Goal: Task Accomplishment & Management: Use online tool/utility

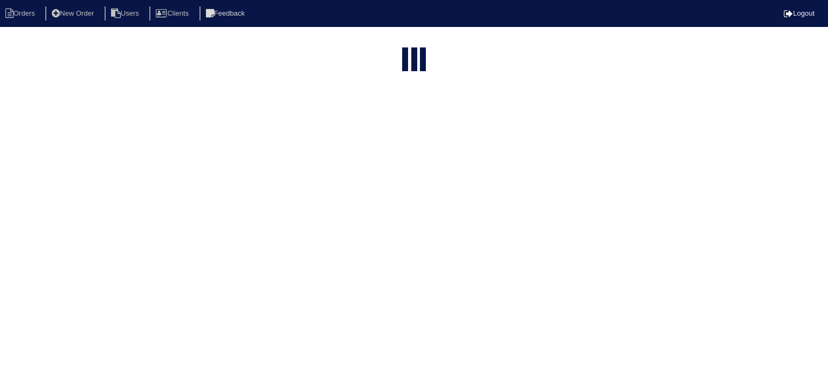
select select "15"
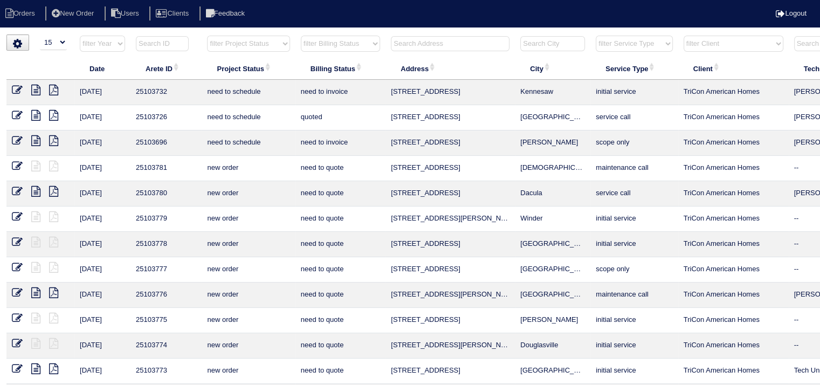
click at [428, 42] on input "text" at bounding box center [450, 43] width 119 height 15
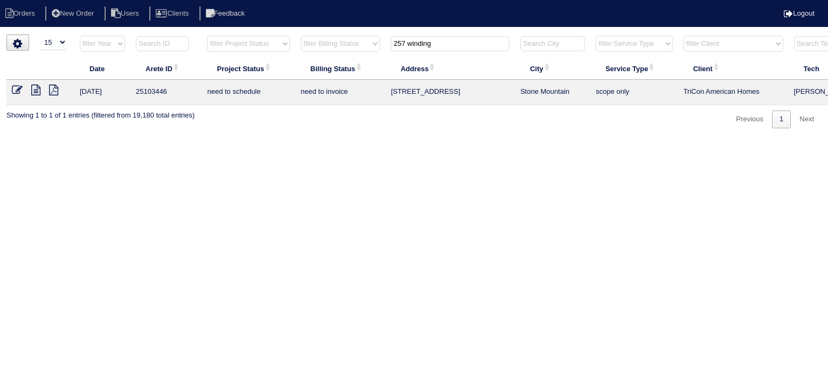
type input "257 winding"
click at [35, 91] on icon at bounding box center [35, 90] width 9 height 11
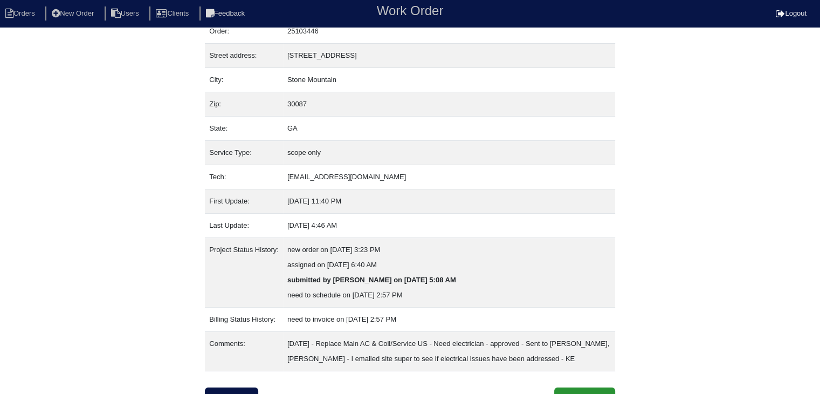
scroll to position [67, 0]
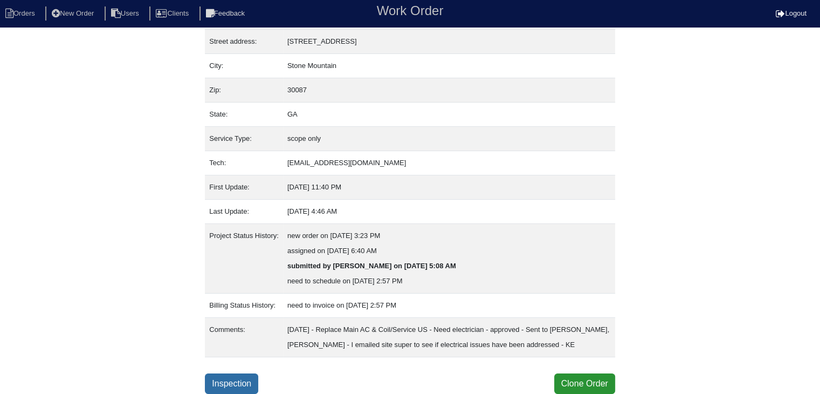
click at [222, 386] on link "Inspection" at bounding box center [231, 383] width 53 height 20
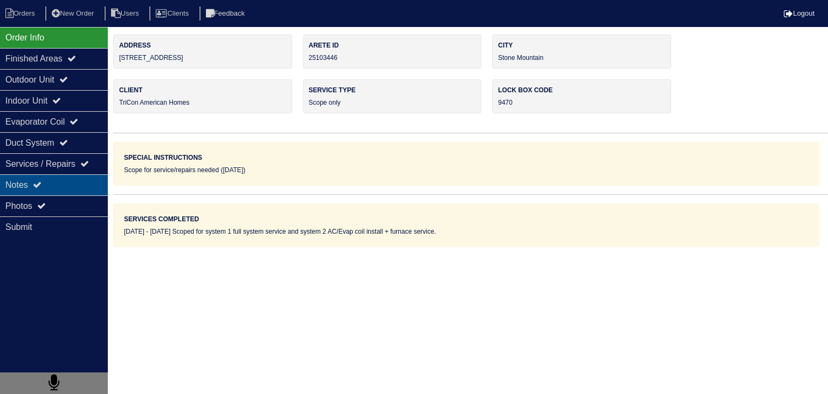
click at [73, 189] on div "Notes" at bounding box center [54, 184] width 108 height 21
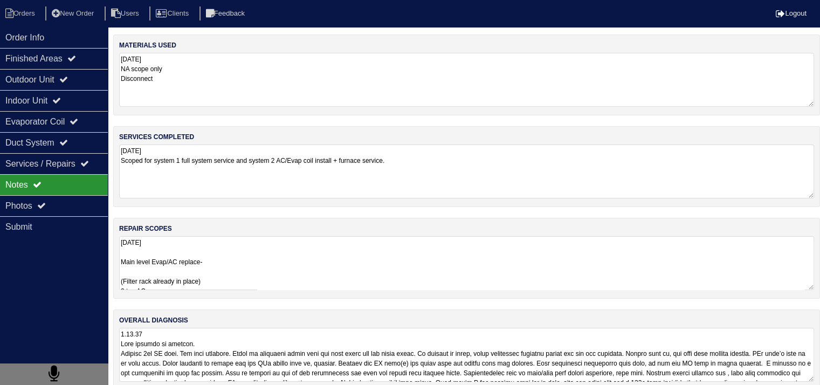
click at [300, 268] on textarea "9.18.25 Main level Evap/AC replace- (Filter rack already in place) 2 ton AC 2 t…" at bounding box center [466, 263] width 695 height 54
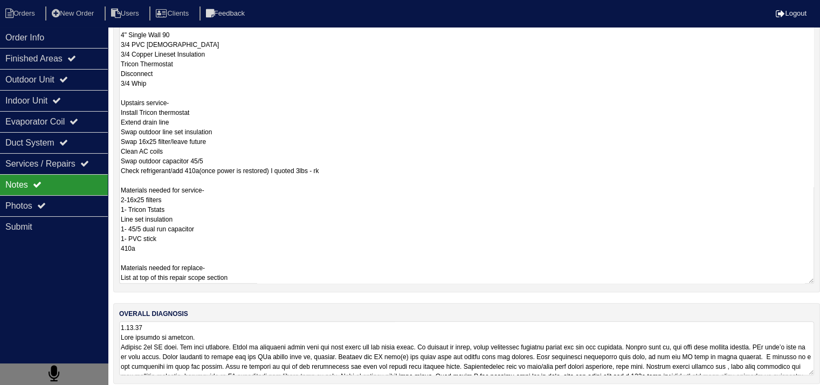
scroll to position [26, 0]
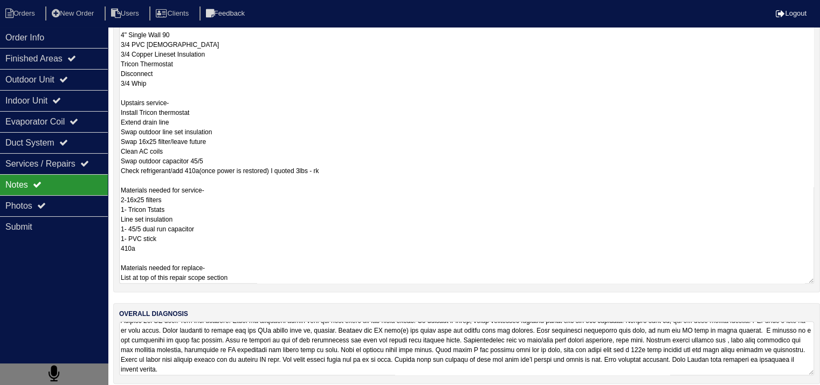
click at [393, 375] on div "materials used 9.18.25 NA scope only Disconnect services completed 9.18.25 Scop…" at bounding box center [466, 53] width 707 height 684
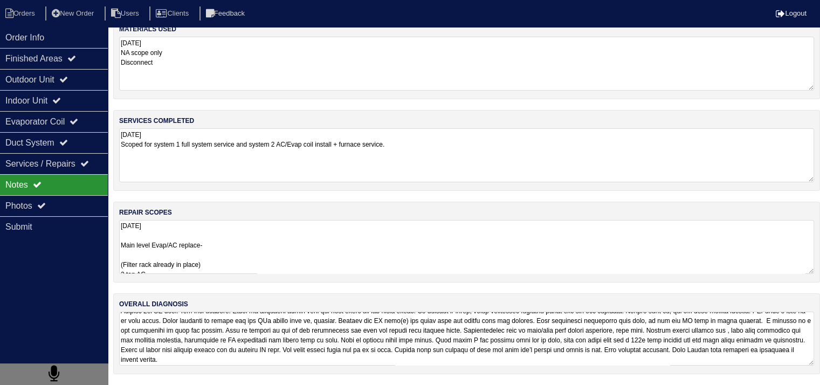
scroll to position [13, 0]
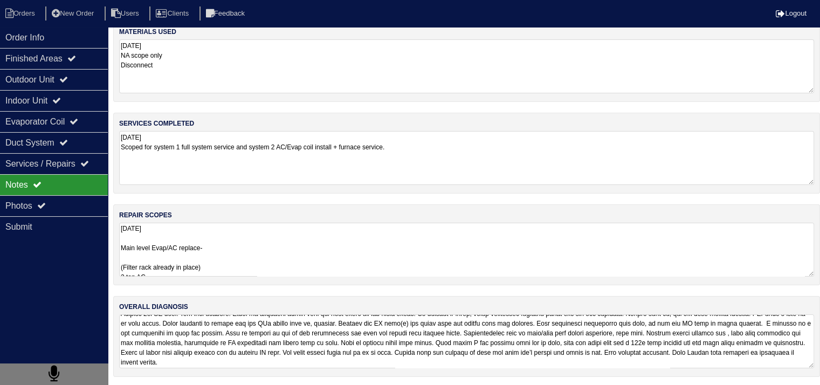
click at [397, 337] on textarea at bounding box center [466, 341] width 695 height 54
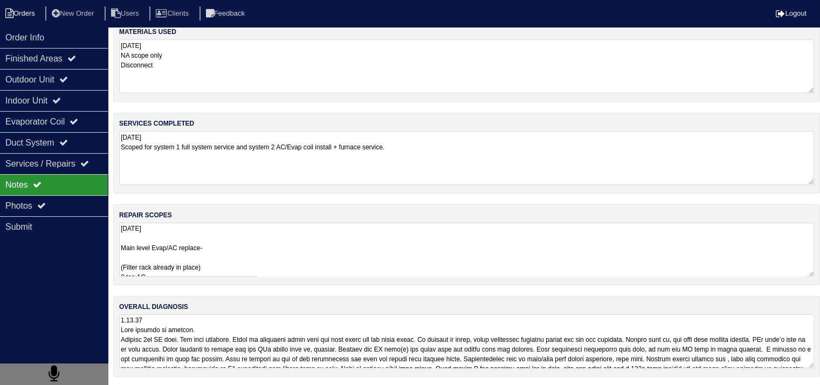
click at [26, 13] on li "Orders" at bounding box center [22, 13] width 44 height 15
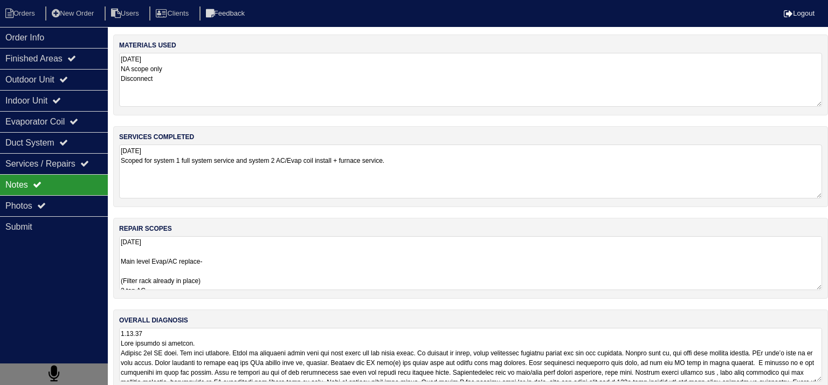
select select "15"
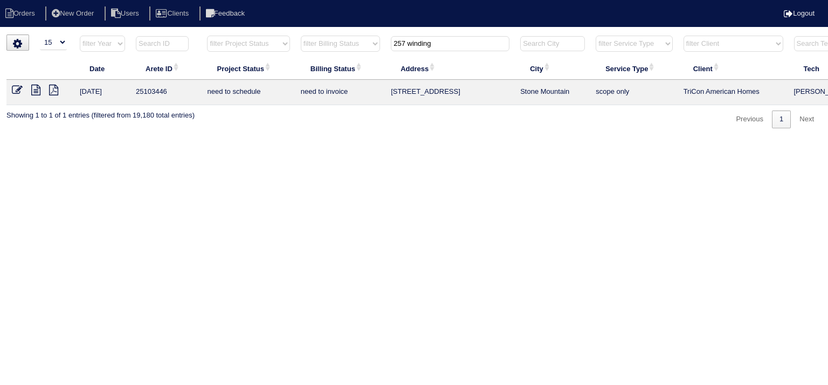
drag, startPoint x: 444, startPoint y: 46, endPoint x: 289, endPoint y: 45, distance: 155.3
click at [289, 45] on tr "filter Year -- Any Year -- 2025 2024 2023 2022 2021 2020 2019 filter Project St…" at bounding box center [473, 46] width 935 height 22
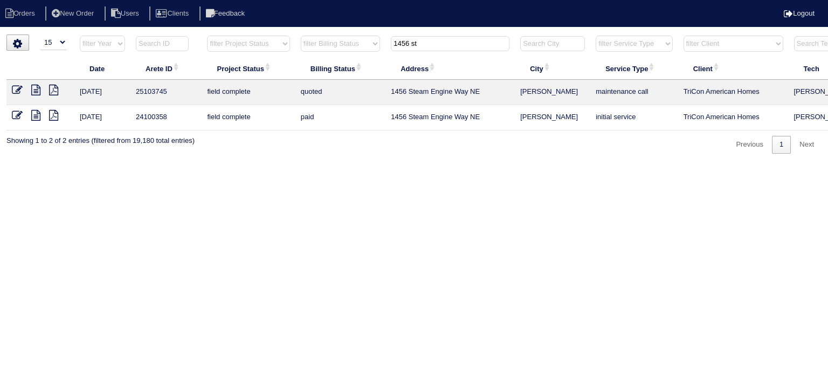
type input "1456 st"
click at [38, 91] on icon at bounding box center [35, 90] width 9 height 11
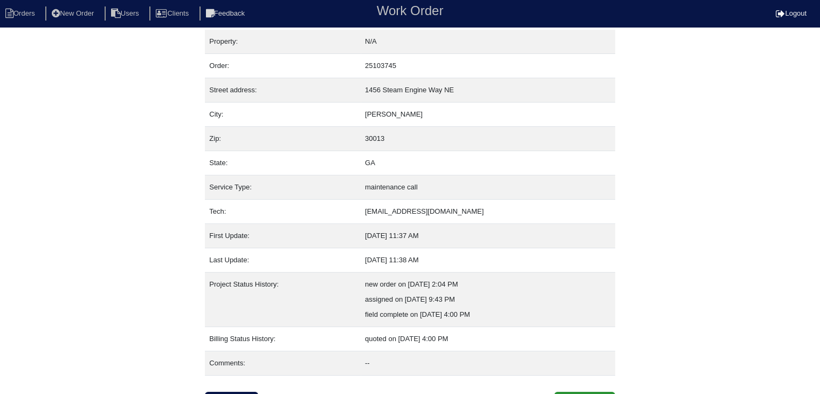
scroll to position [22, 0]
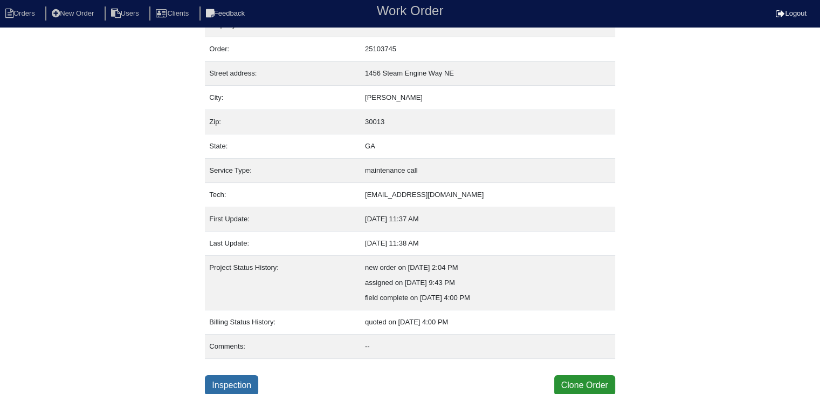
click at [245, 378] on link "Inspection" at bounding box center [231, 385] width 53 height 20
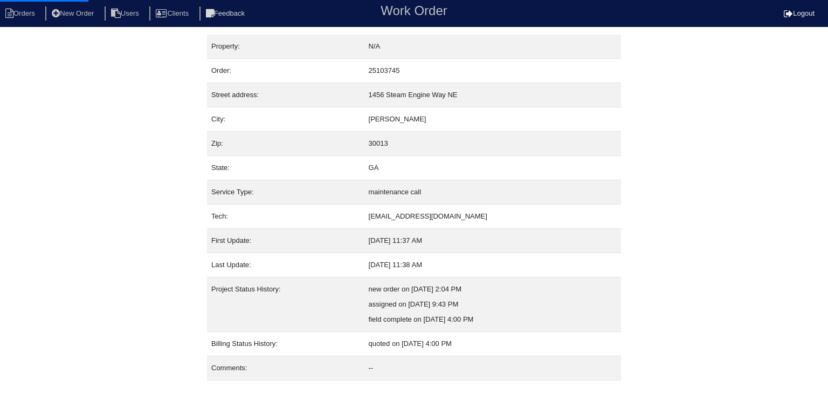
select select "0"
select select "[PERSON_NAME]"
select select "1"
select select "0"
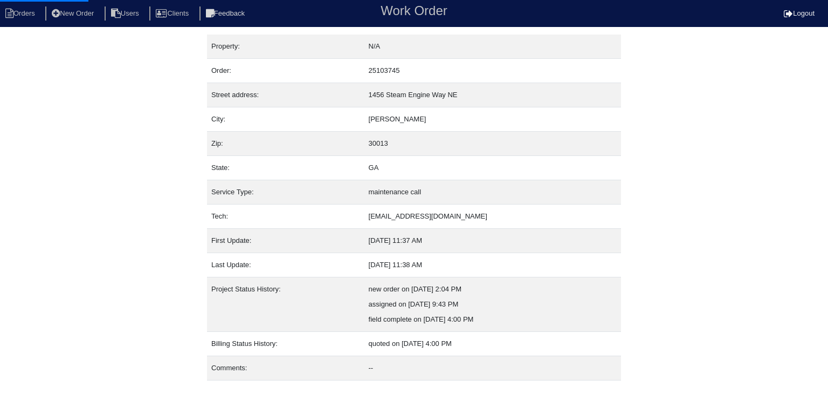
select select "1"
select select "0"
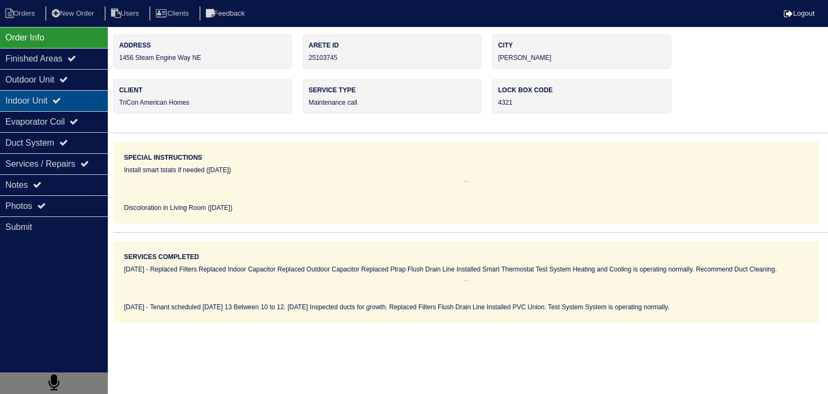
click at [18, 101] on div "Indoor Unit" at bounding box center [54, 100] width 108 height 21
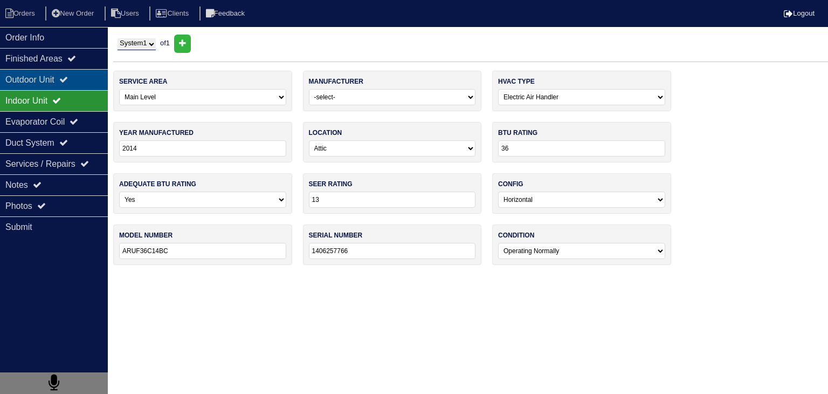
click at [34, 77] on div "Outdoor Unit" at bounding box center [54, 79] width 108 height 21
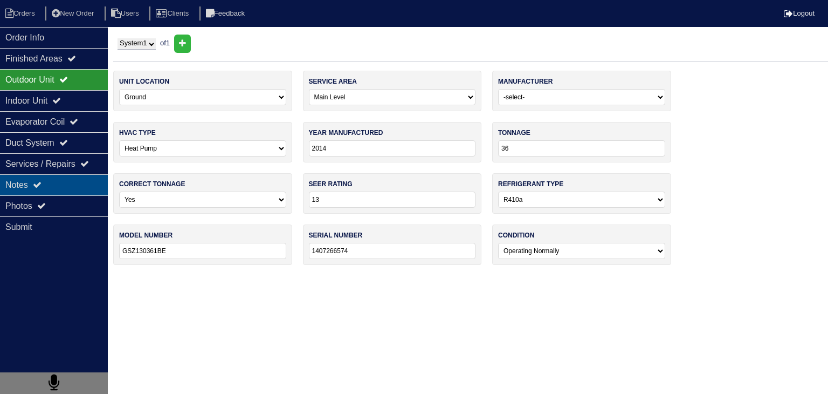
click at [63, 185] on div "Notes" at bounding box center [54, 184] width 108 height 21
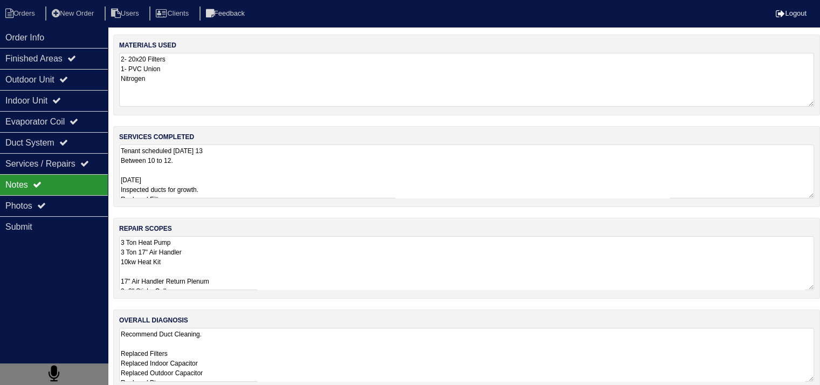
click at [287, 272] on textarea "3 Ton Heat Pump 3 Ton 17" Air Handler 10kw Heat Kit 17" Air Handler Return Plen…" at bounding box center [466, 263] width 695 height 54
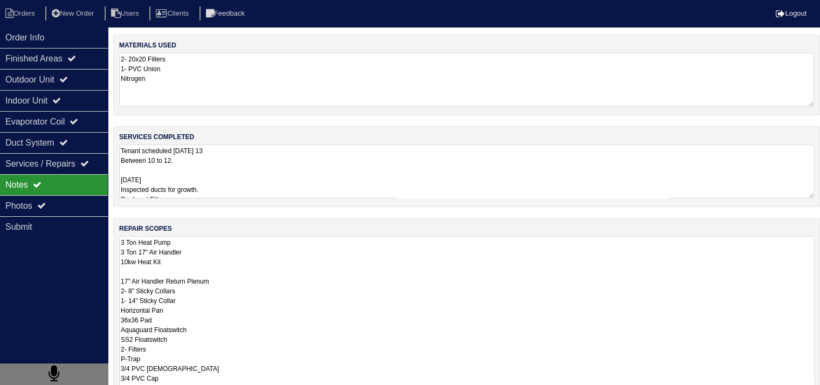
click at [255, 175] on textarea "Tenant scheduled Monday 13 Between 10 to 12. 10/13/25 Inspected ducts for growt…" at bounding box center [466, 172] width 695 height 54
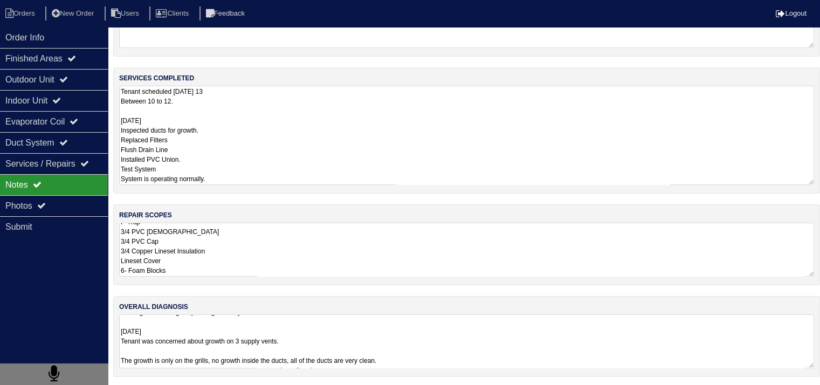
scroll to position [1, 0]
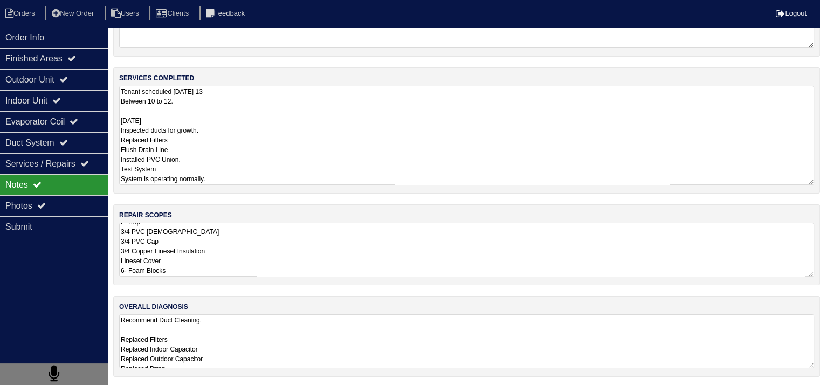
click at [448, 330] on textarea "Recommend Duct Cleaning. Replaced Filters Replaced Indoor Capacitor Replaced Ou…" at bounding box center [466, 341] width 695 height 54
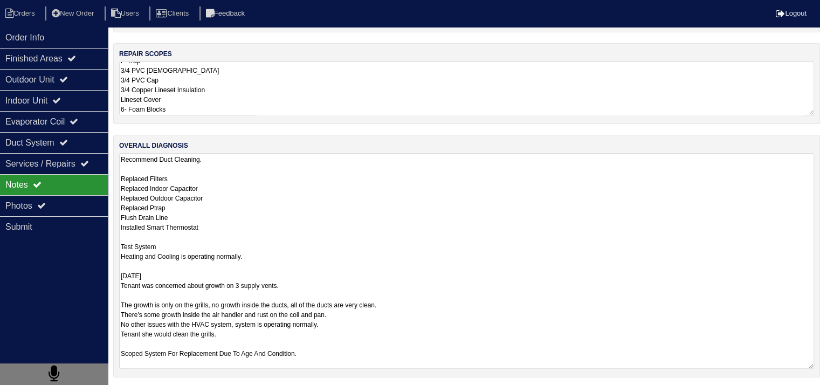
scroll to position [175, 0]
click at [365, 221] on textarea "Recommend Duct Cleaning. Replaced Filters Replaced Indoor Capacitor Replaced Ou…" at bounding box center [466, 261] width 695 height 216
click at [438, 298] on textarea "Recommend Duct Cleaning. Replaced Filters Replaced Indoor Capacitor Replaced Ou…" at bounding box center [466, 261] width 695 height 216
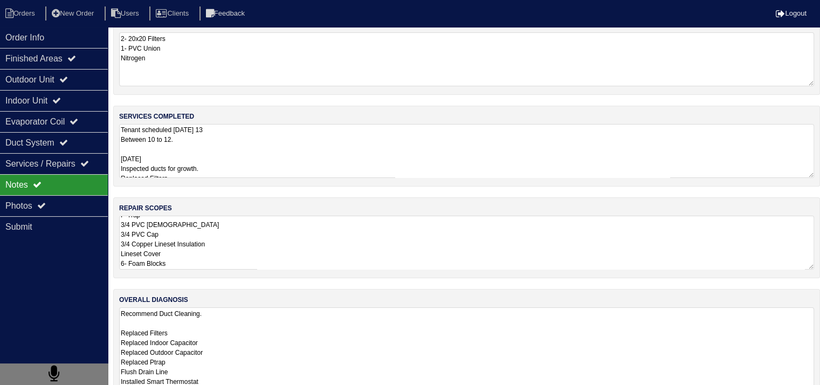
scroll to position [13, 0]
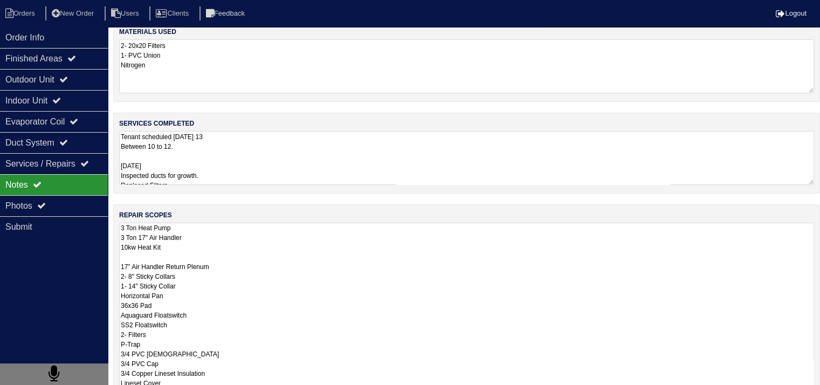
click at [231, 264] on textarea "3 Ton Heat Pump 3 Ton 17" Air Handler 10kw Heat Kit 17" Air Handler Return Plen…" at bounding box center [466, 311] width 695 height 177
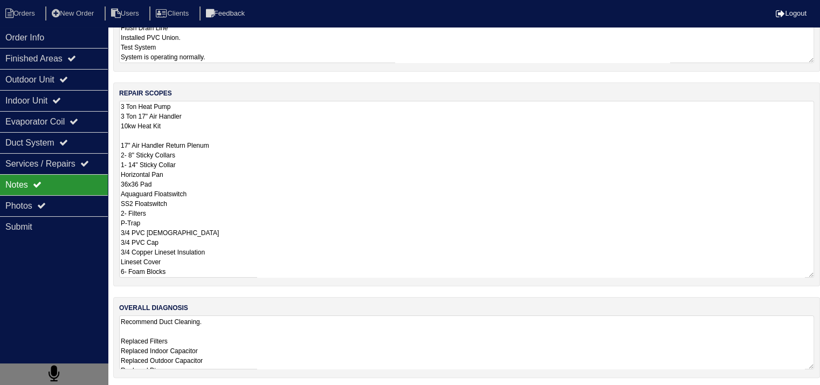
scroll to position [136, 0]
click at [260, 166] on textarea "3 Ton Heat Pump 3 Ton 17" Air Handler 10kw Heat Kit 17" Air Handler Return Plen…" at bounding box center [466, 188] width 695 height 177
click at [476, 210] on textarea "3 Ton Heat Pump 3 Ton 17" Air Handler 10kw Heat Kit 17" Air Handler Return Plen…" at bounding box center [466, 188] width 695 height 177
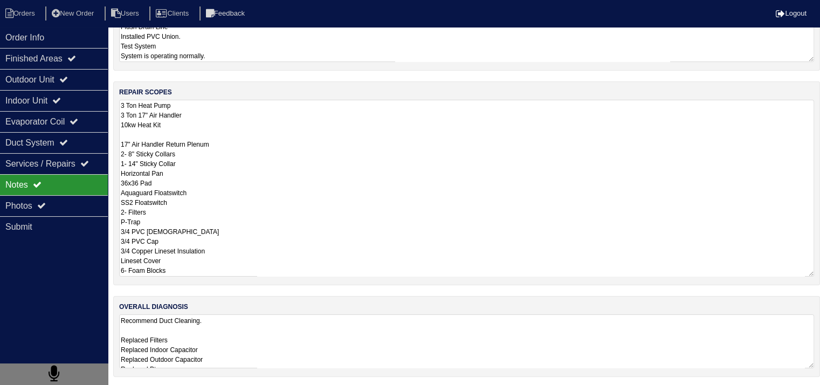
click at [299, 348] on textarea "Recommend Duct Cleaning. Replaced Filters Replaced Indoor Capacitor Replaced Ou…" at bounding box center [466, 341] width 695 height 54
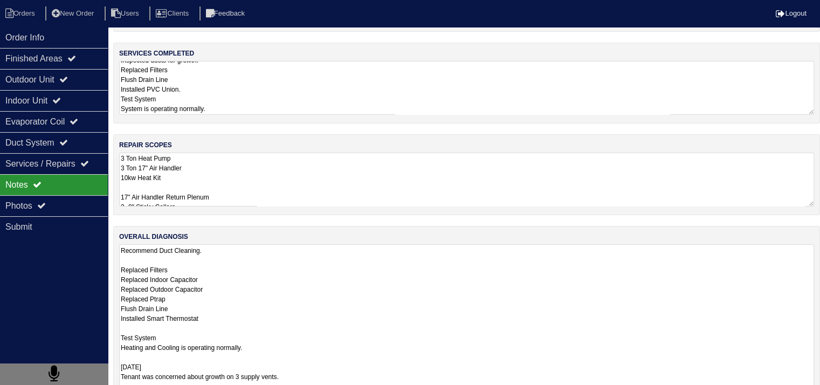
scroll to position [0, 0]
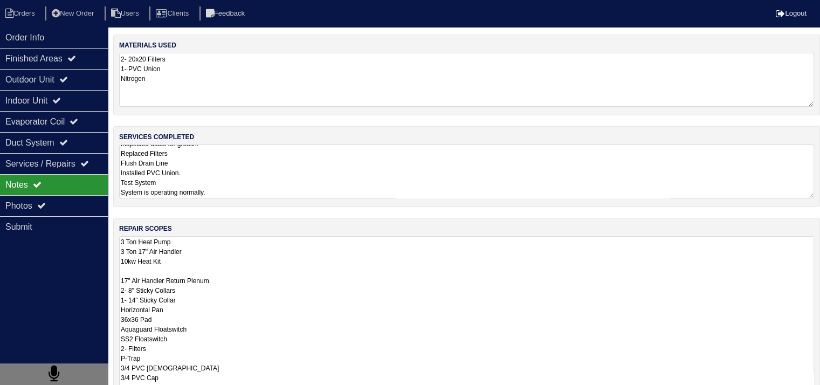
click at [267, 249] on textarea "3 Ton Heat Pump 3 Ton 17" Air Handler 10kw Heat Kit 17" Air Handler Return Plen…" at bounding box center [466, 324] width 695 height 177
click at [121, 242] on textarea "3 Ton Heat Pump 3 Ton 17" Air Handler 10kw Heat Kit 17" Air Handler Return Plen…" at bounding box center [466, 324] width 695 height 177
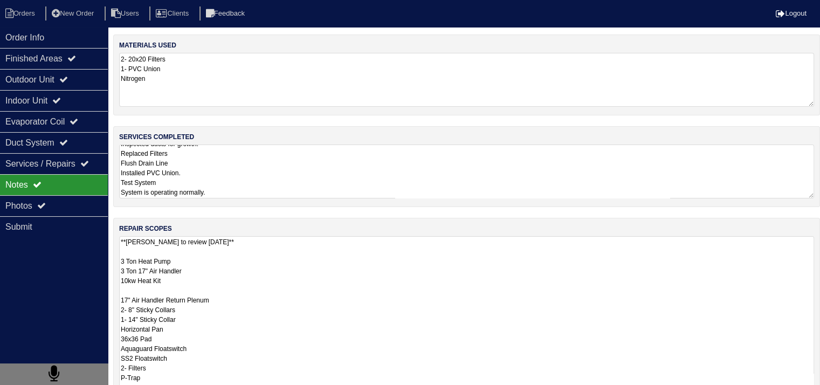
type textarea "**Dan to review 10.13.2025** 3 Ton Heat Pump 3 Ton 17" Air Handler 10kw Heat Ki…"
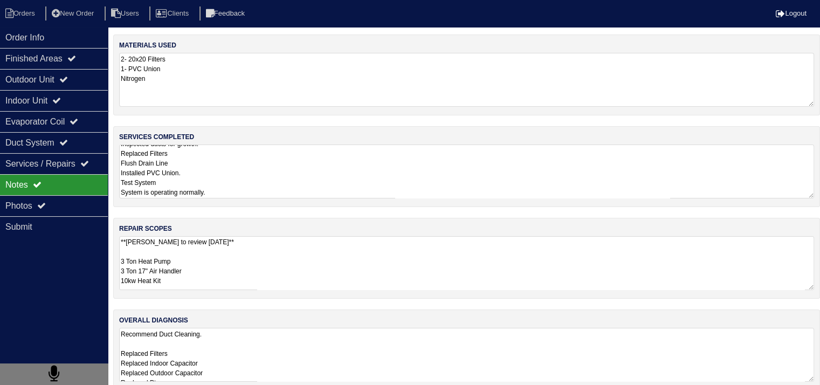
click at [65, 182] on div "Notes" at bounding box center [54, 184] width 108 height 21
click at [218, 246] on textarea "**Dan to review 10.13.2025** 3 Ton Heat Pump 3 Ton 17" Air Handler 10kw Heat Ki…" at bounding box center [466, 263] width 695 height 54
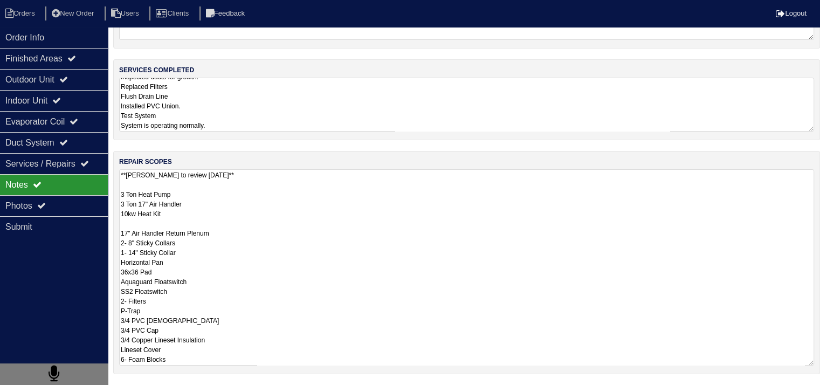
scroll to position [156, 0]
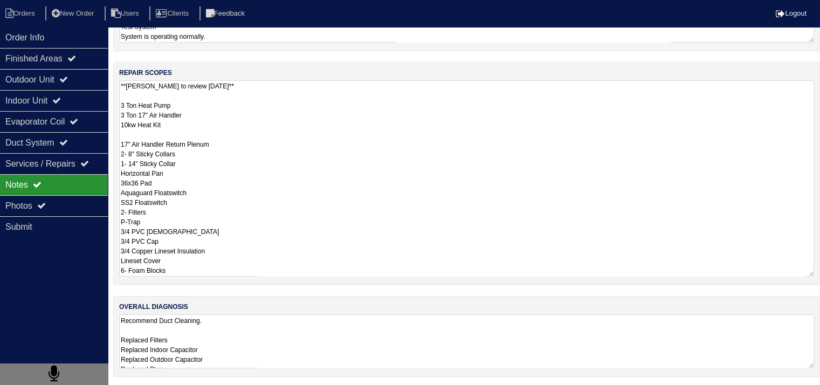
drag, startPoint x: 120, startPoint y: 260, endPoint x: 218, endPoint y: 290, distance: 102.5
click at [218, 289] on div "materials used 2- 20x20 Filters 1- PVC Union Nitrogen services completed Tenant…" at bounding box center [466, 133] width 707 height 509
click at [262, 227] on textarea "**Dan to review 10.13.2025** 3 Ton Heat Pump 3 Ton 17" Air Handler 10kw Heat Ki…" at bounding box center [466, 178] width 695 height 196
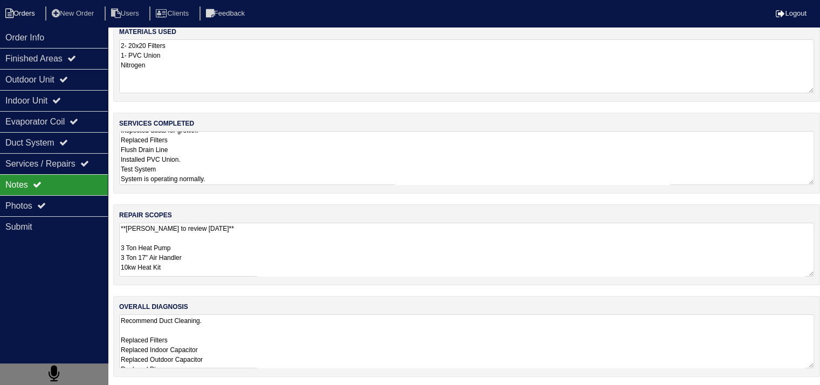
click at [26, 10] on li "Orders" at bounding box center [22, 13] width 44 height 15
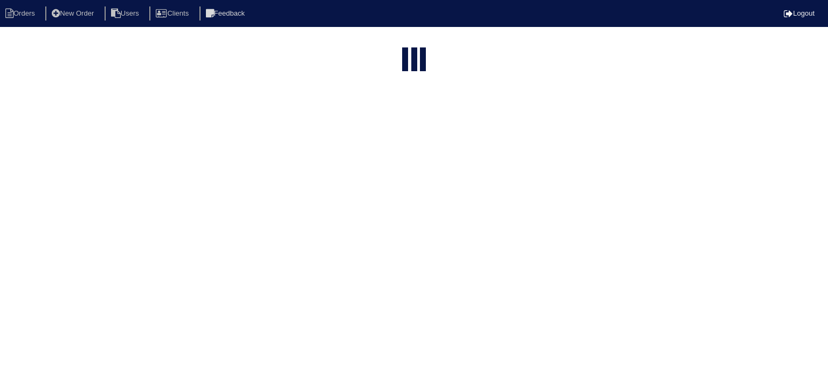
select select "15"
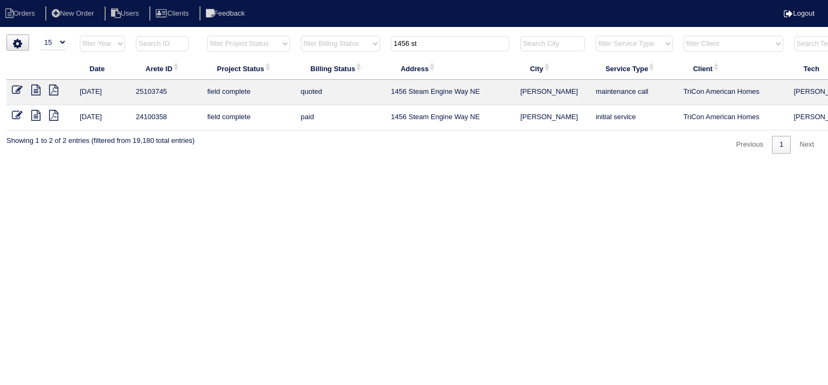
click at [429, 47] on input "1456 st" at bounding box center [450, 43] width 119 height 15
type input "3680 devon"
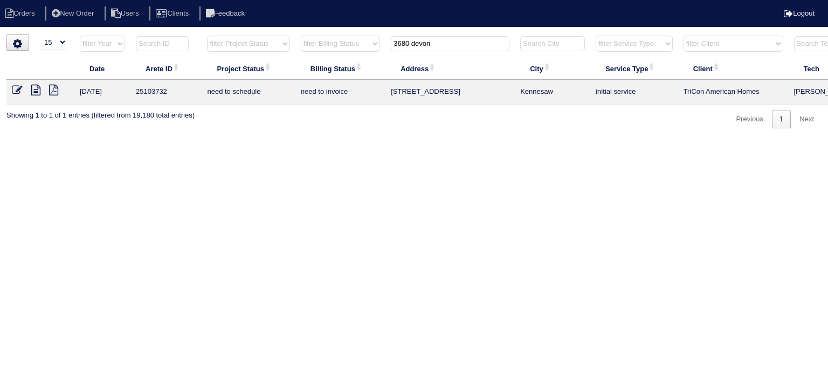
click at [38, 85] on icon at bounding box center [35, 90] width 9 height 11
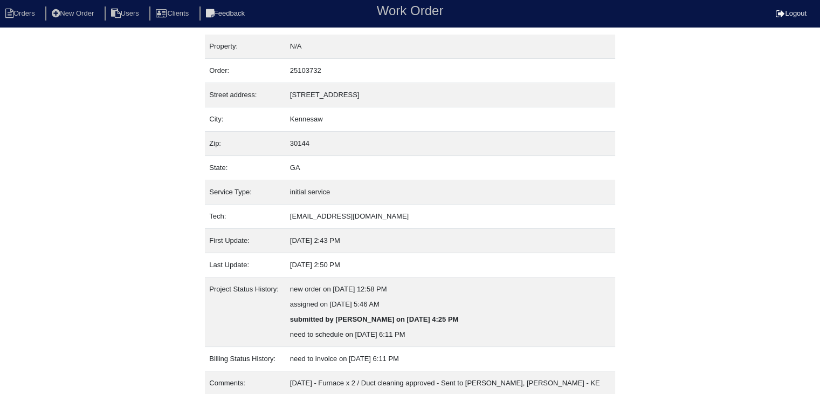
scroll to position [37, 0]
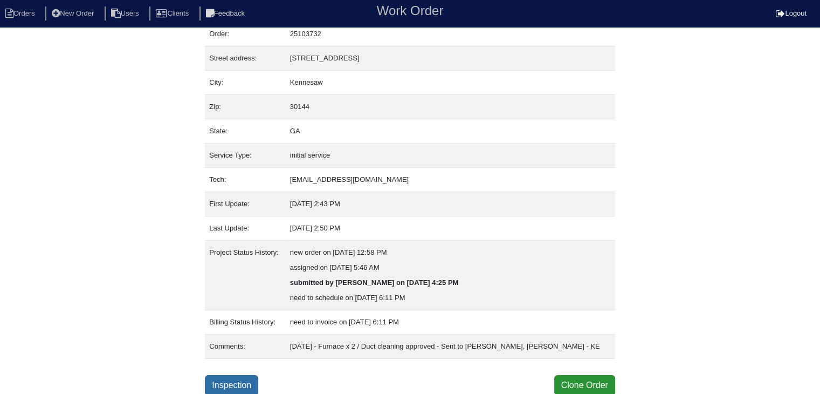
click at [238, 383] on link "Inspection" at bounding box center [231, 385] width 53 height 20
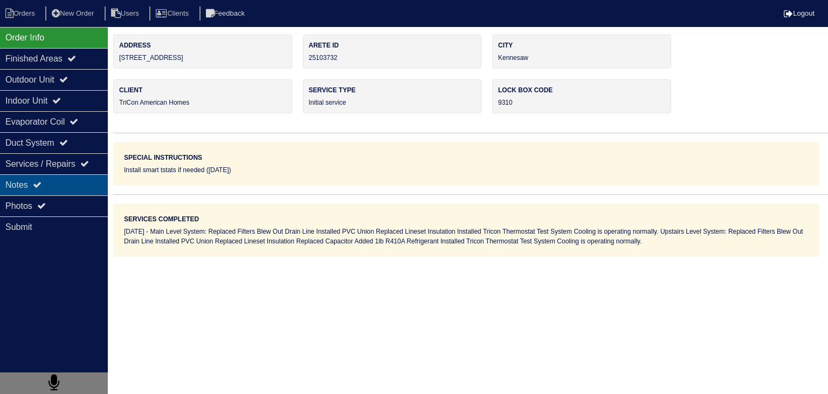
click at [65, 179] on div "Notes" at bounding box center [54, 184] width 108 height 21
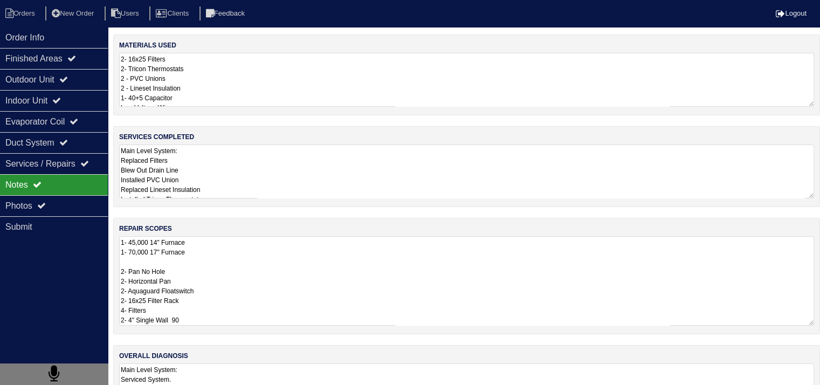
scroll to position [1, 0]
drag, startPoint x: 121, startPoint y: 242, endPoint x: 198, endPoint y: 335, distance: 121.1
click at [198, 335] on div "materials used 2- 16x25 Filters 2- Tricon Thermostats 2 - PVC Unions 2 - Linese…" at bounding box center [466, 236] width 707 height 402
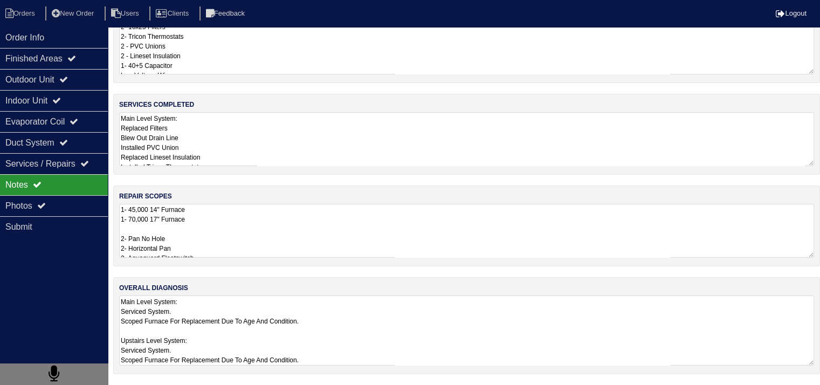
click at [238, 325] on textarea "Main Level System: Serviced System. Scoped Furnace For Replacement Due To Age A…" at bounding box center [466, 331] width 695 height 70
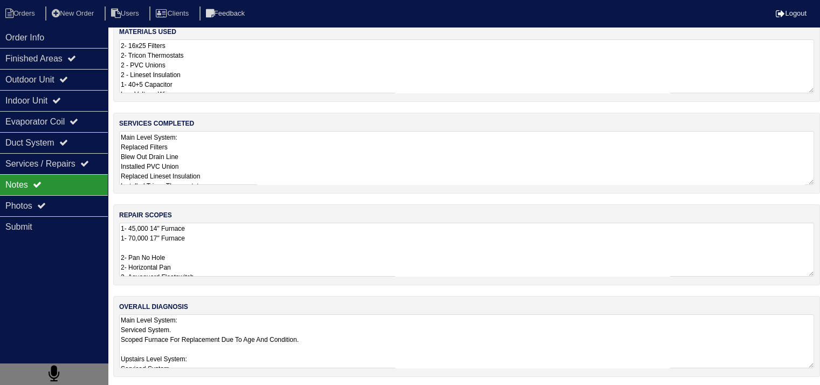
scroll to position [30, 0]
